Goal: Transaction & Acquisition: Purchase product/service

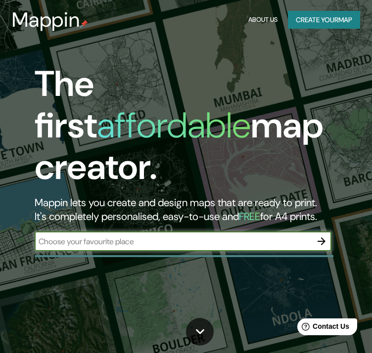
click at [146, 235] on div "​" at bounding box center [183, 241] width 297 height 20
type input "monobamba"
click at [325, 235] on icon "button" at bounding box center [321, 241] width 12 height 12
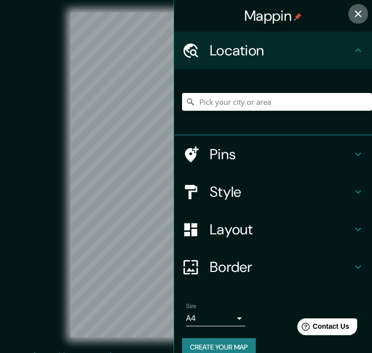
click at [348, 18] on button "button" at bounding box center [358, 14] width 20 height 20
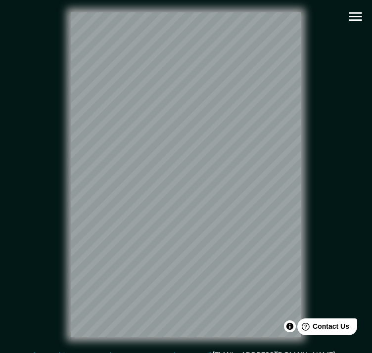
click at [351, 21] on icon "button" at bounding box center [355, 16] width 17 height 17
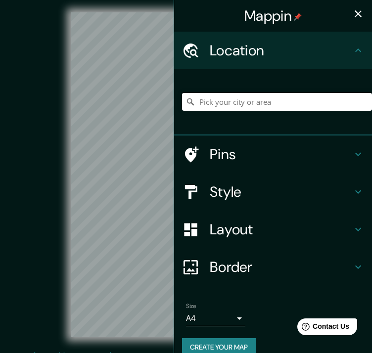
click at [225, 104] on input "Pick your city or area" at bounding box center [277, 102] width 190 height 18
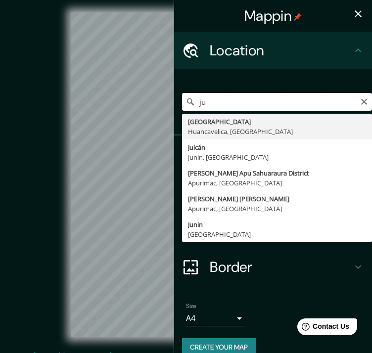
type input "j"
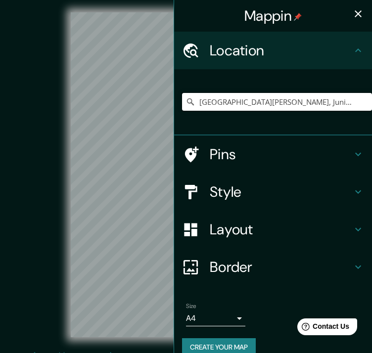
type input "[GEOGRAPHIC_DATA][PERSON_NAME], Junin, [GEOGRAPHIC_DATA]"
click at [353, 19] on icon "button" at bounding box center [358, 14] width 12 height 12
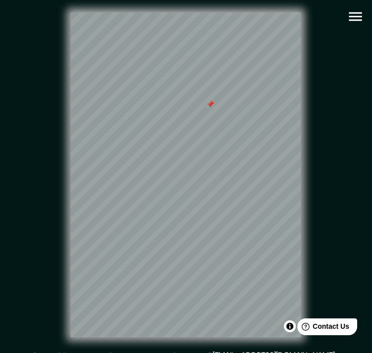
click at [234, 153] on div "© Mapbox © OpenStreetMap Improve this map" at bounding box center [186, 175] width 335 height 318
click at [350, 14] on icon "button" at bounding box center [355, 16] width 17 height 17
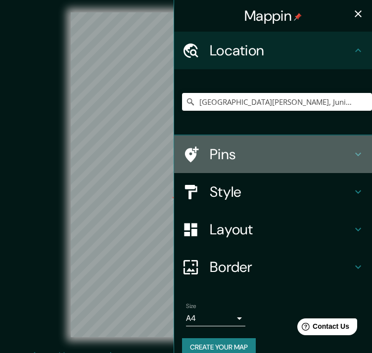
click at [197, 156] on div at bounding box center [196, 154] width 28 height 17
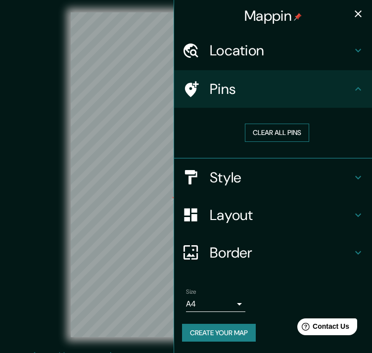
click at [278, 137] on button "Clear all pins" at bounding box center [277, 133] width 64 height 18
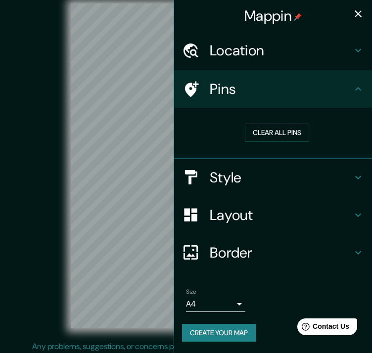
scroll to position [19, 0]
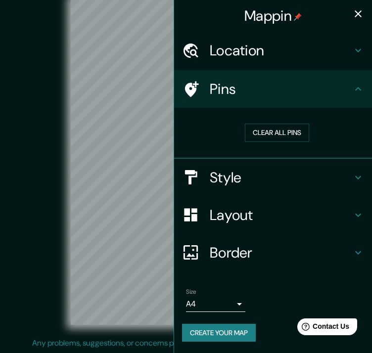
click at [368, 10] on div "Mappin" at bounding box center [273, 16] width 198 height 32
click at [350, 23] on div "Mappin" at bounding box center [273, 16] width 198 height 32
click at [356, 17] on icon "button" at bounding box center [358, 14] width 12 height 12
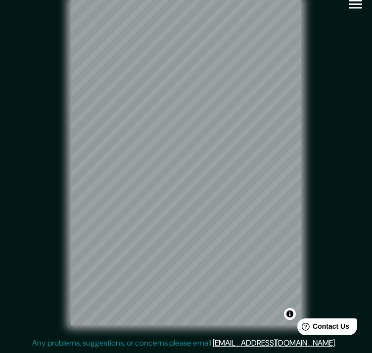
drag, startPoint x: 344, startPoint y: 22, endPoint x: 329, endPoint y: 77, distance: 56.8
click at [330, 77] on div "© Mapbox © OpenStreetMap Improve this map" at bounding box center [186, 162] width 335 height 318
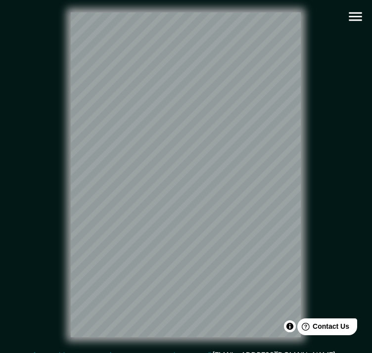
scroll to position [0, 0]
click at [353, 16] on icon "button" at bounding box center [355, 16] width 13 height 9
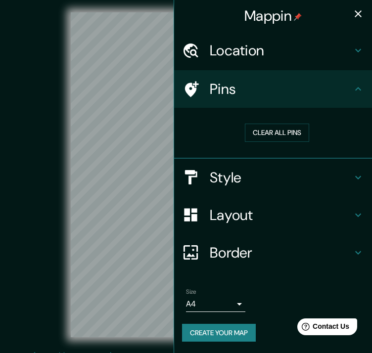
click at [260, 45] on h4 "Location" at bounding box center [281, 51] width 142 height 18
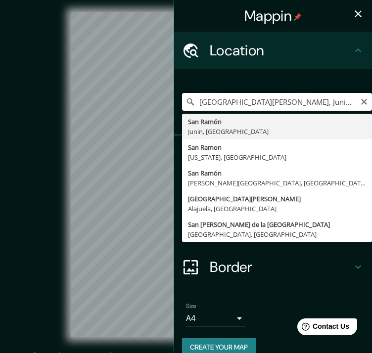
click at [281, 105] on input "[GEOGRAPHIC_DATA][PERSON_NAME], Junin, [GEOGRAPHIC_DATA]" at bounding box center [277, 102] width 190 height 18
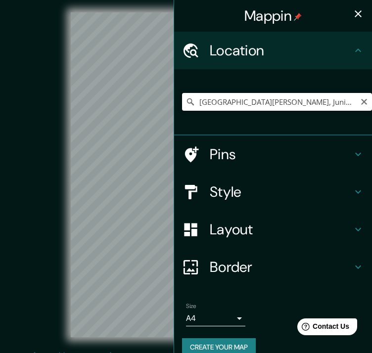
click at [308, 97] on input "[GEOGRAPHIC_DATA][PERSON_NAME], Junin, [GEOGRAPHIC_DATA]" at bounding box center [277, 102] width 190 height 18
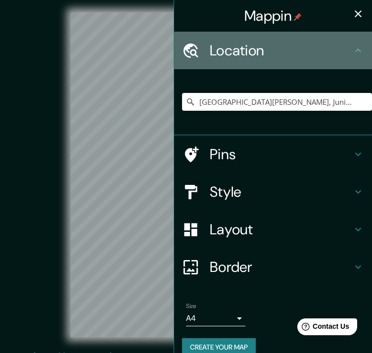
click at [307, 44] on h4 "Location" at bounding box center [281, 51] width 142 height 18
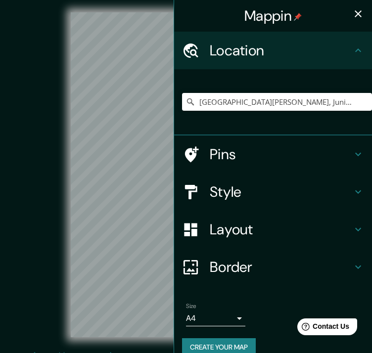
click at [249, 46] on h4 "Location" at bounding box center [281, 51] width 142 height 18
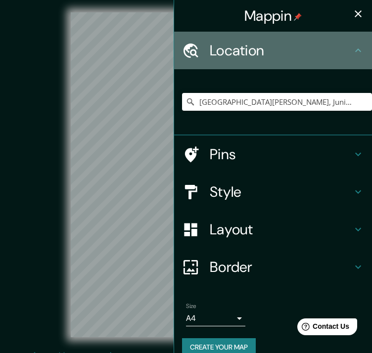
click at [249, 46] on h4 "Location" at bounding box center [281, 51] width 142 height 18
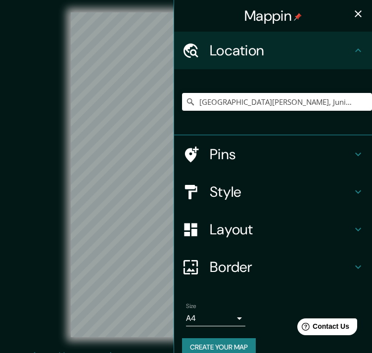
click at [295, 111] on div "[GEOGRAPHIC_DATA][PERSON_NAME], Junin, [GEOGRAPHIC_DATA]" at bounding box center [277, 101] width 190 height 49
click at [294, 108] on input "[GEOGRAPHIC_DATA][PERSON_NAME], Junin, [GEOGRAPHIC_DATA]" at bounding box center [277, 102] width 190 height 18
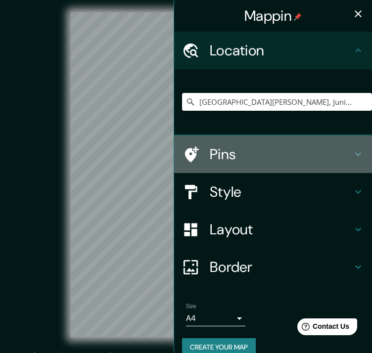
click at [244, 159] on h4 "Pins" at bounding box center [281, 154] width 142 height 18
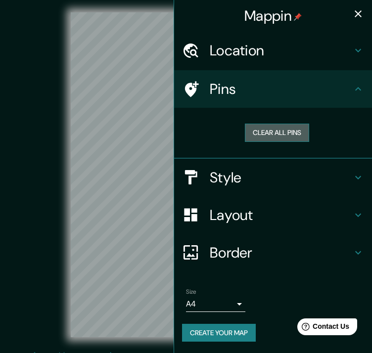
click at [273, 139] on button "Clear all pins" at bounding box center [277, 133] width 64 height 18
click at [350, 15] on button "button" at bounding box center [358, 14] width 20 height 20
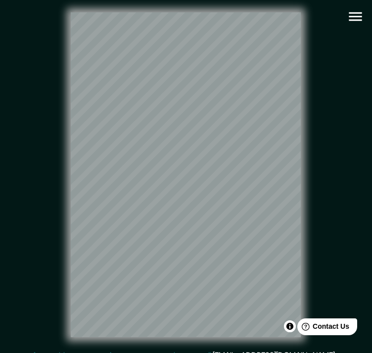
click at [362, 20] on icon "button" at bounding box center [355, 16] width 17 height 17
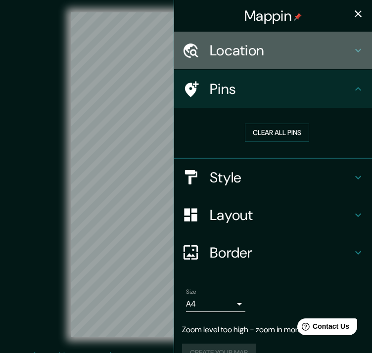
click at [295, 58] on h4 "Location" at bounding box center [281, 51] width 142 height 18
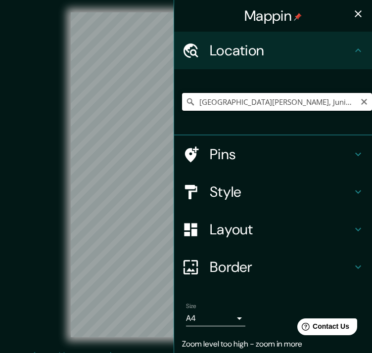
drag, startPoint x: 287, startPoint y: 99, endPoint x: 182, endPoint y: 105, distance: 105.0
click at [182, 105] on div "[GEOGRAPHIC_DATA][PERSON_NAME], Junin, [GEOGRAPHIC_DATA]" at bounding box center [277, 102] width 190 height 18
click at [356, 12] on button "button" at bounding box center [358, 14] width 20 height 20
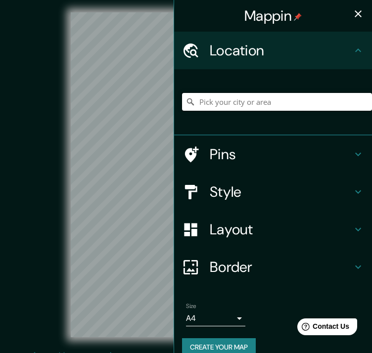
click at [225, 101] on input "Pick your city or area" at bounding box center [277, 102] width 190 height 18
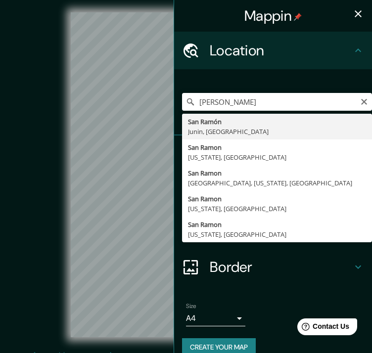
type input "[GEOGRAPHIC_DATA][PERSON_NAME], Junin, [GEOGRAPHIC_DATA]"
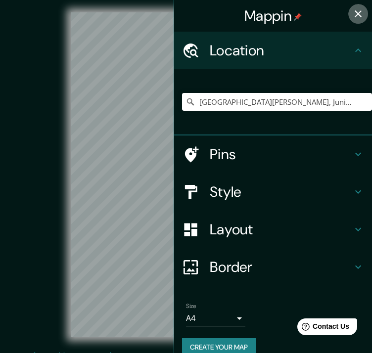
click at [352, 13] on icon "button" at bounding box center [358, 14] width 12 height 12
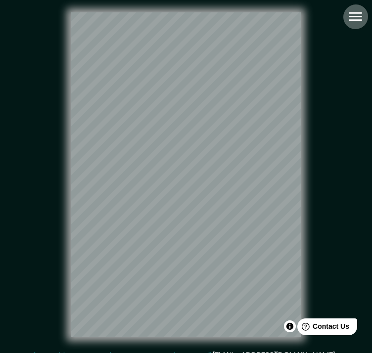
click at [351, 14] on icon "button" at bounding box center [355, 16] width 17 height 17
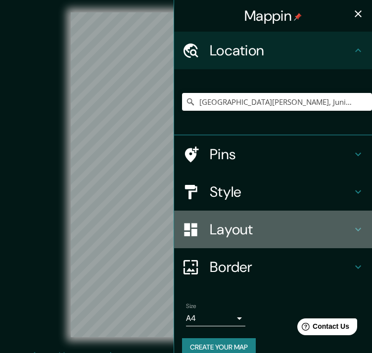
click at [239, 228] on h4 "Layout" at bounding box center [281, 229] width 142 height 18
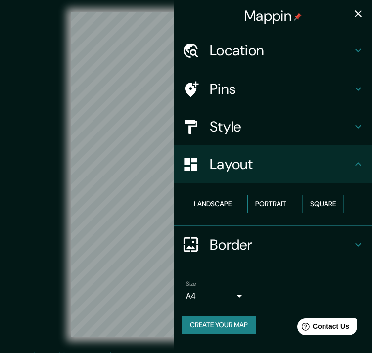
click at [277, 204] on button "Portrait" at bounding box center [270, 204] width 47 height 18
click at [208, 196] on button "Landscape" at bounding box center [212, 204] width 53 height 18
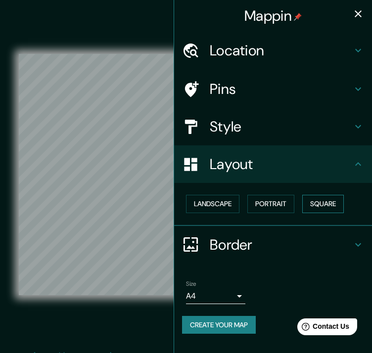
click at [315, 204] on button "Square" at bounding box center [323, 204] width 42 height 18
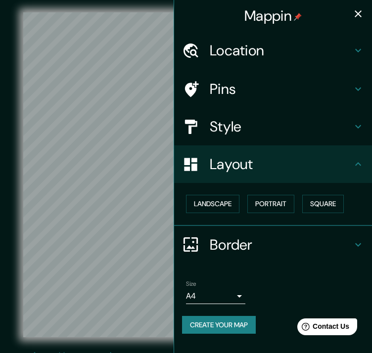
click at [217, 121] on h4 "Style" at bounding box center [281, 127] width 142 height 18
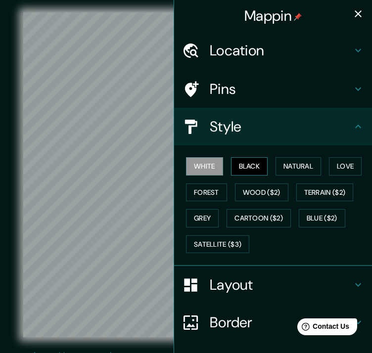
click at [241, 166] on button "Black" at bounding box center [249, 166] width 37 height 18
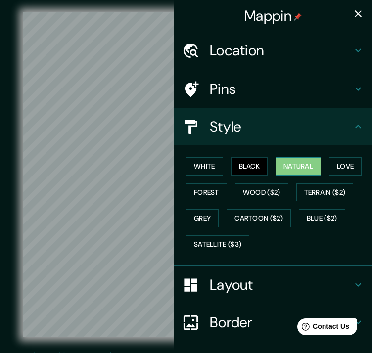
click at [295, 172] on button "Natural" at bounding box center [297, 166] width 45 height 18
click at [235, 169] on button "Black" at bounding box center [249, 166] width 37 height 18
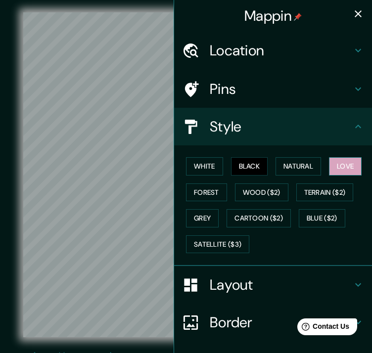
click at [336, 171] on button "Love" at bounding box center [345, 166] width 33 height 18
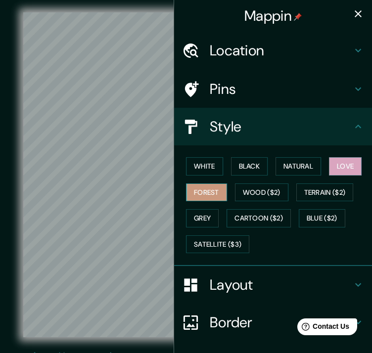
click at [205, 189] on button "Forest" at bounding box center [206, 192] width 41 height 18
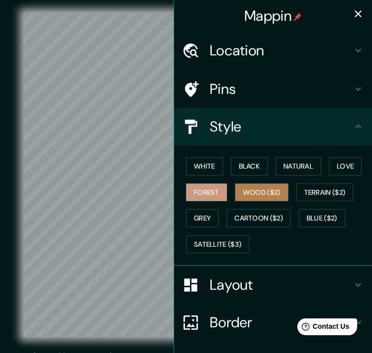
click at [249, 190] on button "Wood ($2)" at bounding box center [261, 192] width 53 height 18
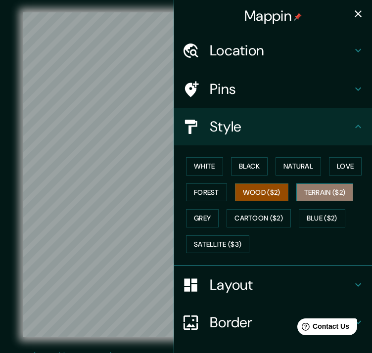
click at [309, 192] on button "Terrain ($2)" at bounding box center [324, 192] width 57 height 18
click at [267, 196] on button "Wood ($2)" at bounding box center [261, 192] width 53 height 18
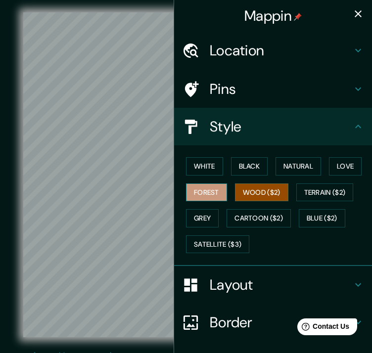
click at [205, 188] on button "Forest" at bounding box center [206, 192] width 41 height 18
click at [352, 14] on icon "button" at bounding box center [358, 14] width 12 height 12
